Goal: Complete application form

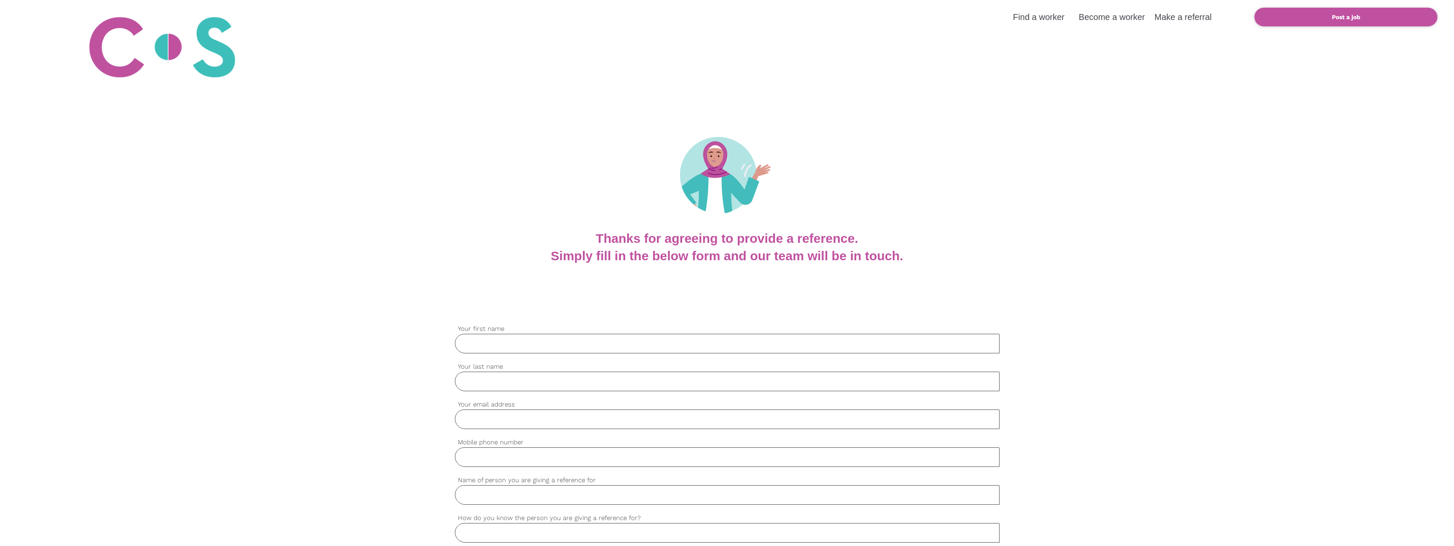
click at [484, 346] on input "Your first name" at bounding box center [727, 344] width 545 height 20
type input "[PERSON_NAME]"
type input "[PERSON_NAME][EMAIL_ADDRESS][DOMAIN_NAME]"
type input "0429548161"
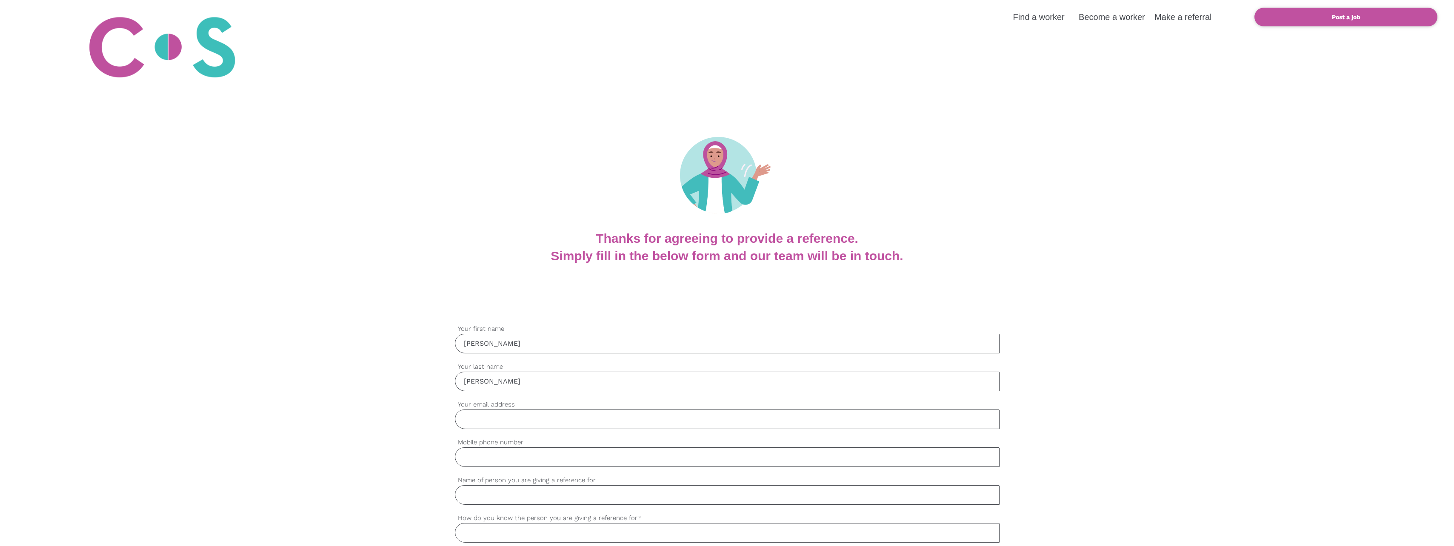
type input "[PERSON_NAME]"
type input "[PERSON_NAME] is a member of a volunteer program I manage."
type input "ACD"
type input "Great"
